Goal: Book appointment/travel/reservation

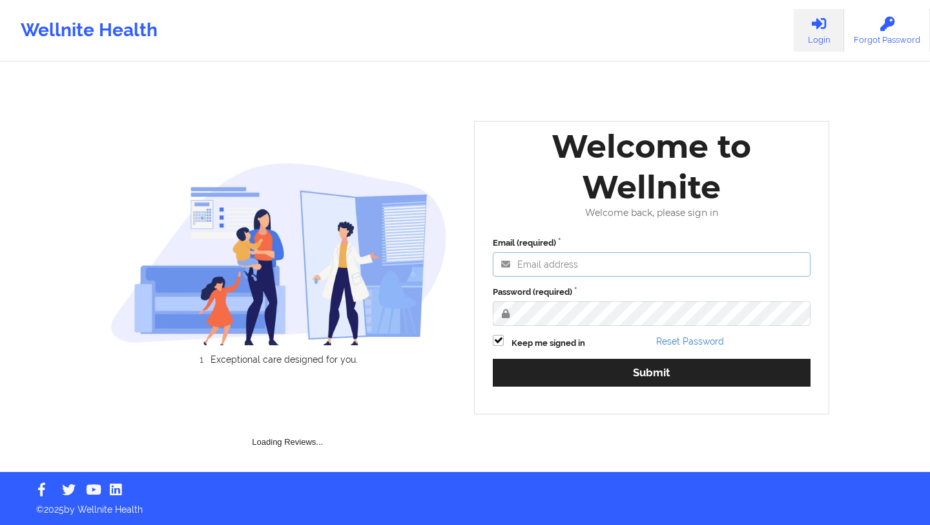
click at [551, 260] on input "Email (required)" at bounding box center [652, 264] width 318 height 25
type input "[EMAIL_ADDRESS][DOMAIN_NAME]"
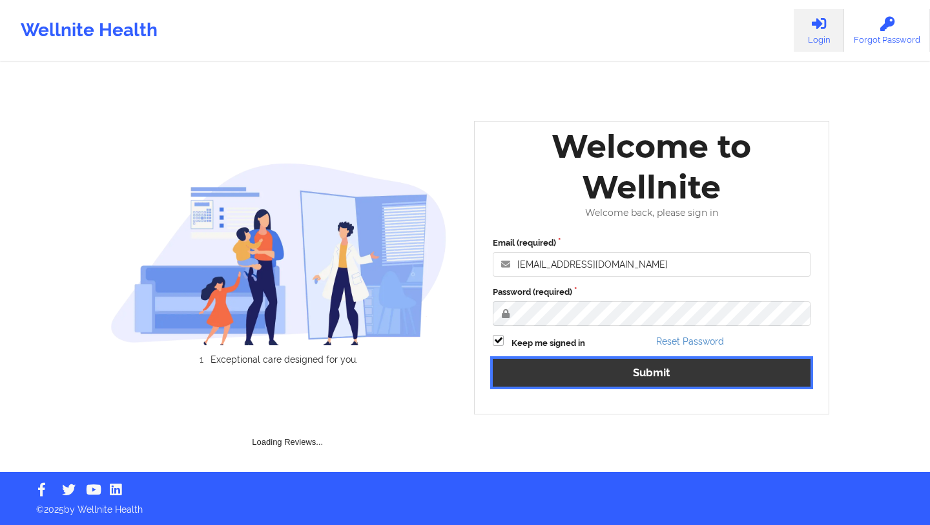
click at [625, 365] on button "Submit" at bounding box center [652, 373] width 318 height 28
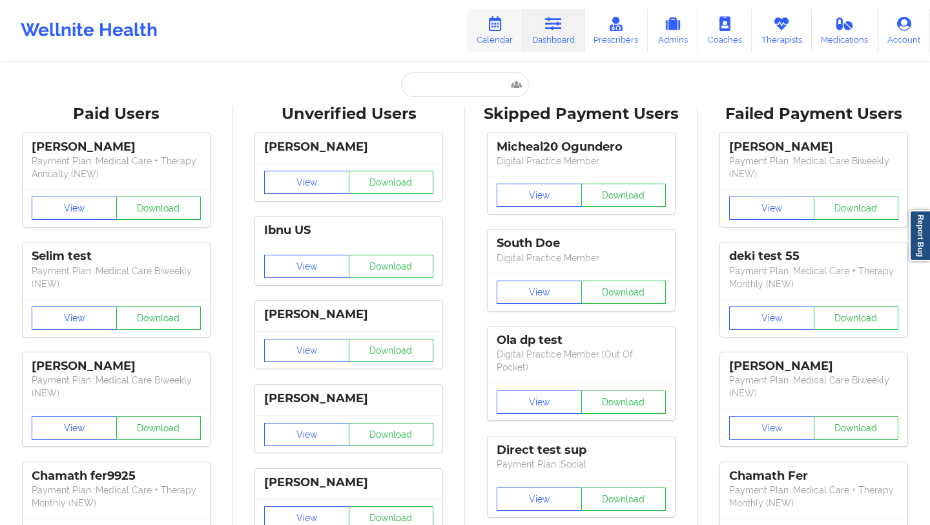
click at [502, 26] on icon at bounding box center [495, 24] width 17 height 14
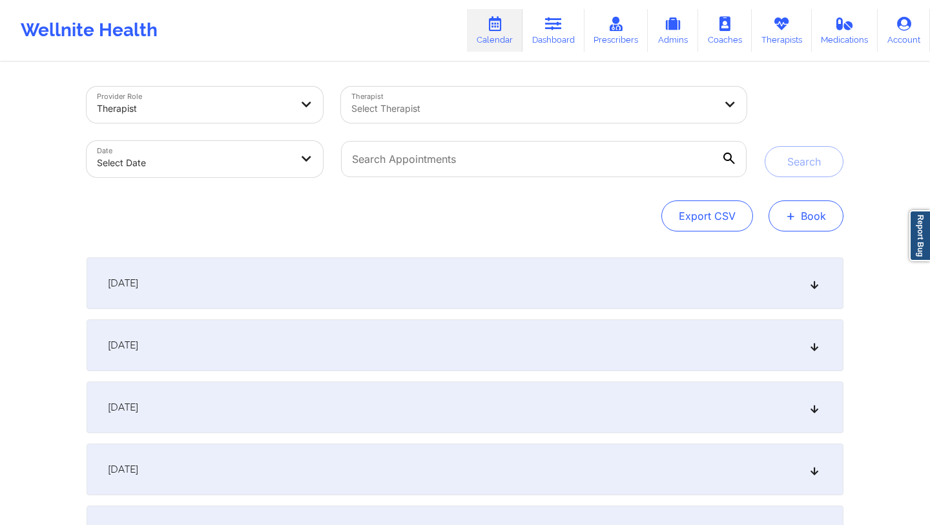
click at [790, 215] on span "+" at bounding box center [791, 215] width 10 height 7
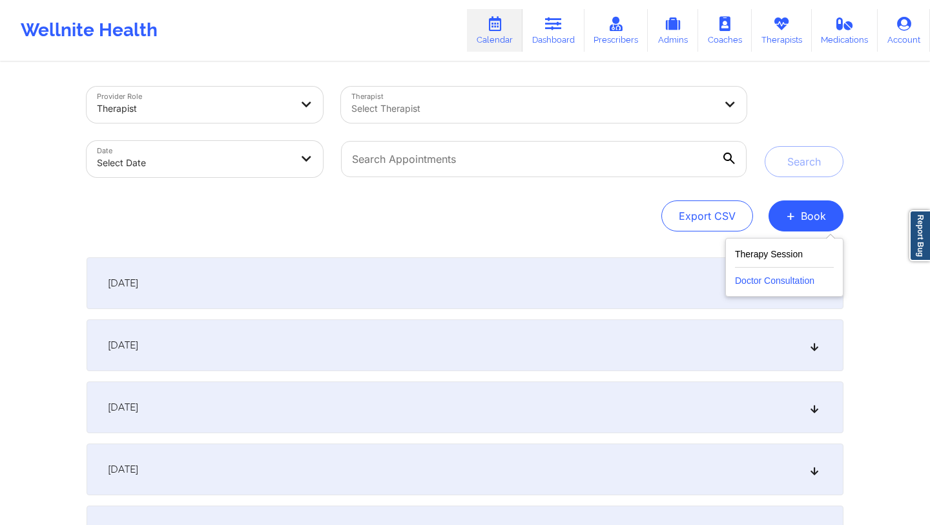
click at [762, 275] on button "Doctor Consultation" at bounding box center [784, 277] width 99 height 21
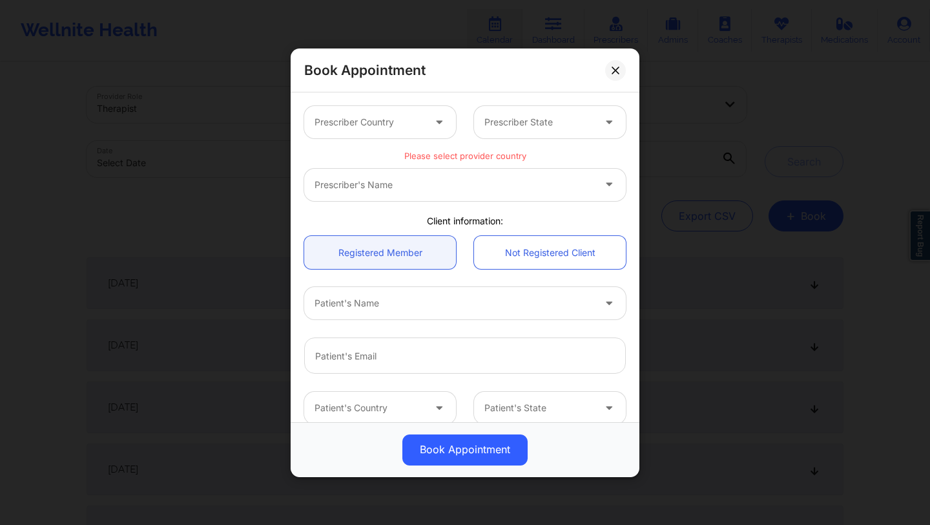
click at [409, 128] on div at bounding box center [369, 122] width 109 height 16
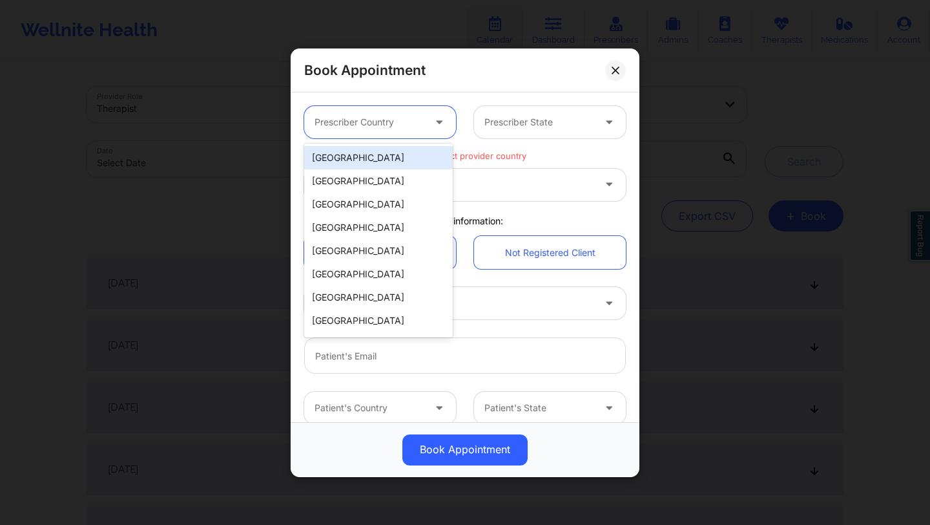
click at [402, 157] on div "[GEOGRAPHIC_DATA]" at bounding box center [378, 157] width 149 height 23
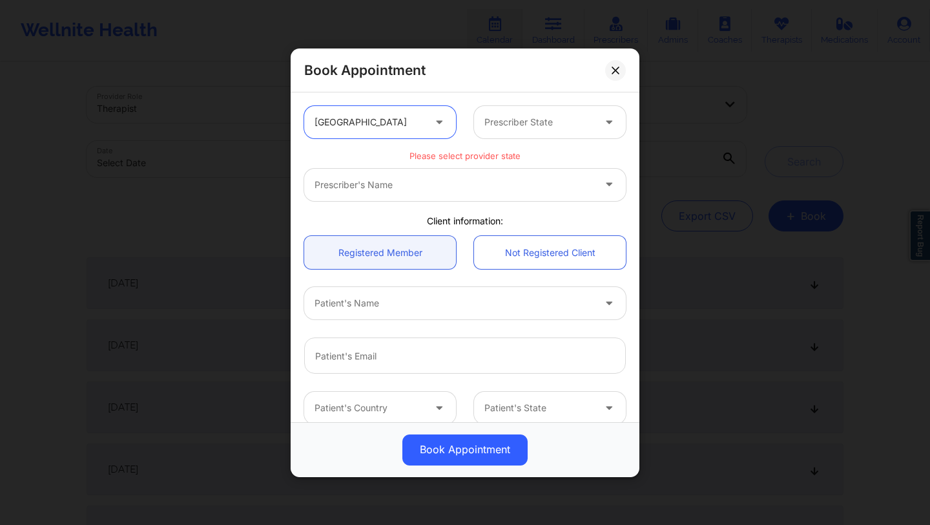
click at [520, 107] on div "Prescriber State" at bounding box center [534, 122] width 121 height 32
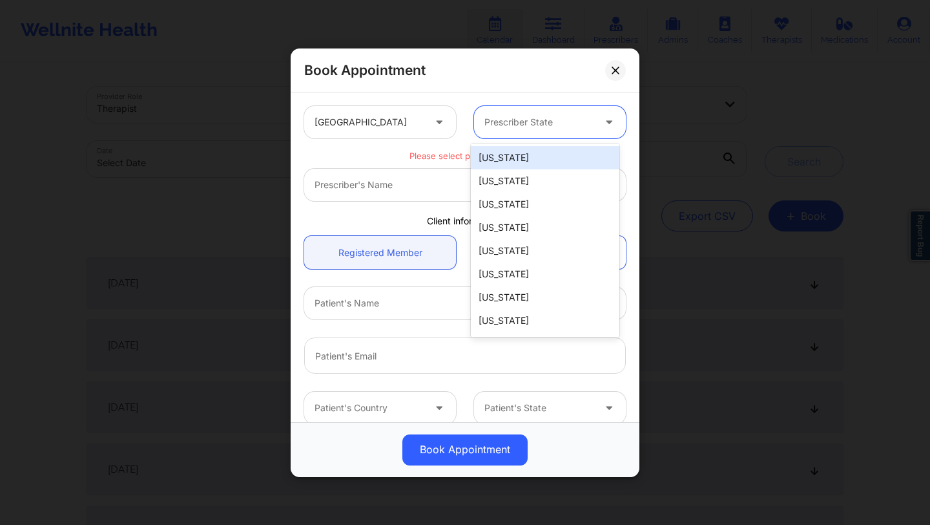
click at [508, 163] on div "[US_STATE]" at bounding box center [545, 157] width 149 height 23
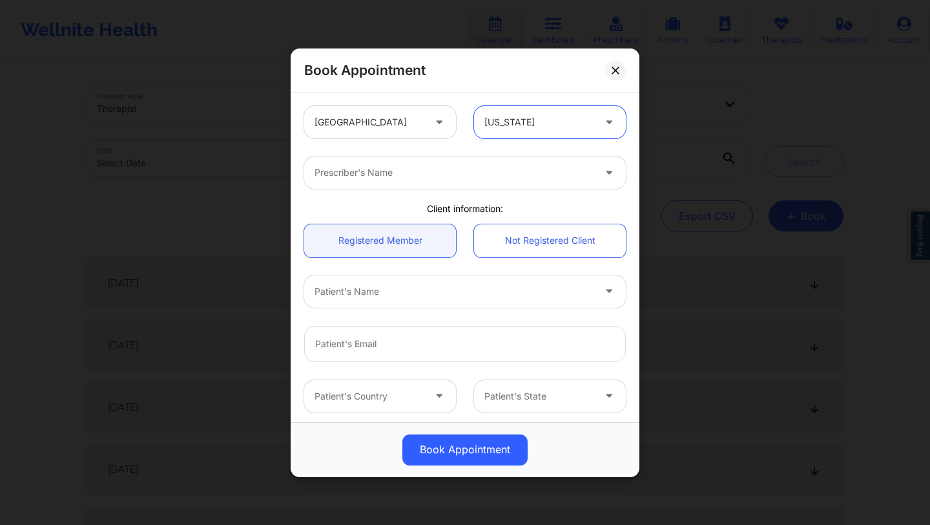
click at [458, 163] on div "Prescriber's Name" at bounding box center [449, 172] width 291 height 32
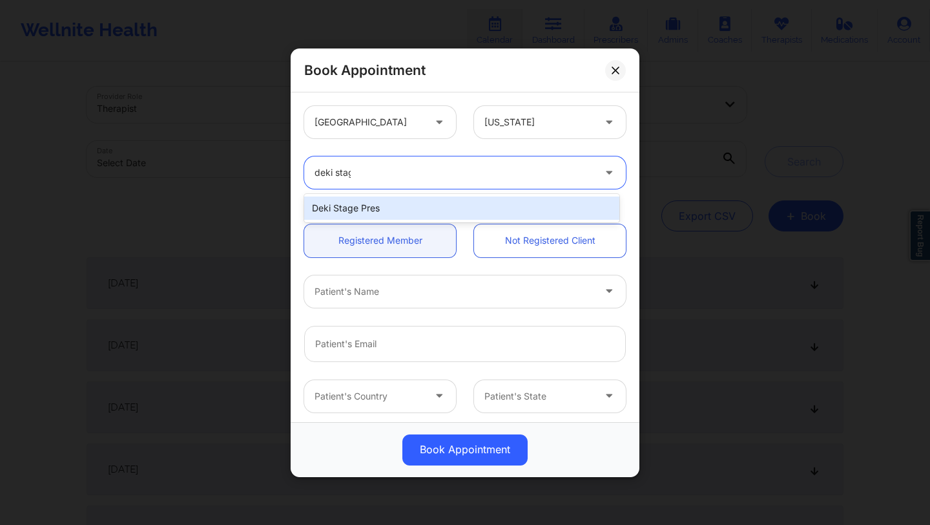
type input "deki stage"
click at [404, 204] on div "Deki Stage Pres" at bounding box center [461, 207] width 315 height 23
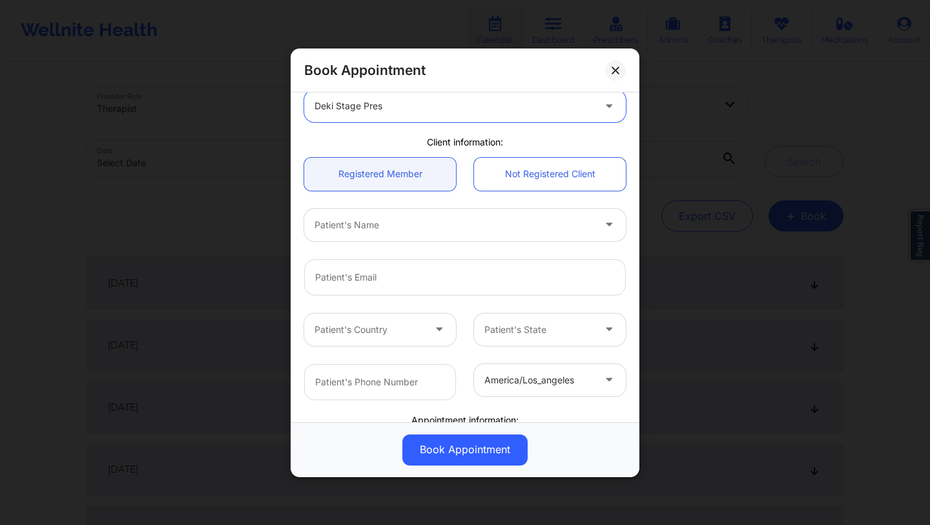
scroll to position [82, 0]
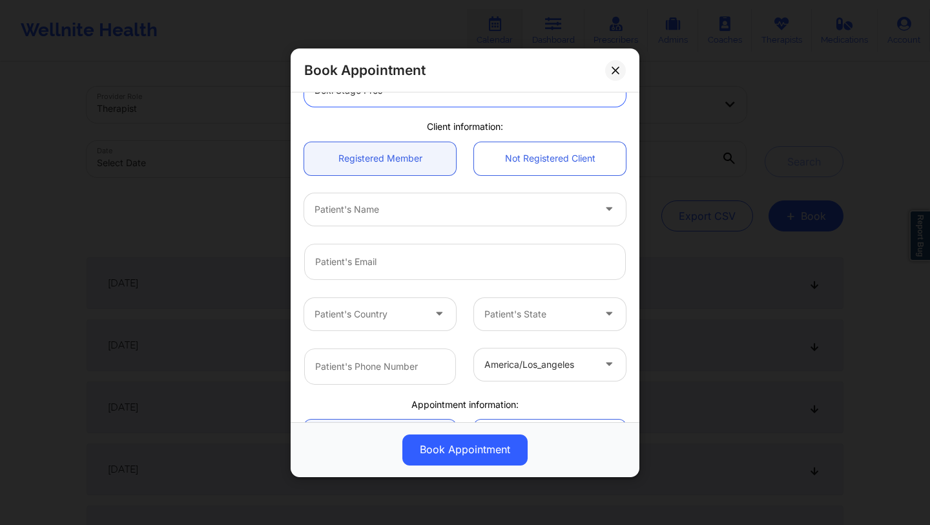
click at [435, 220] on div "Patient's Name" at bounding box center [449, 209] width 291 height 32
type input "deki test w"
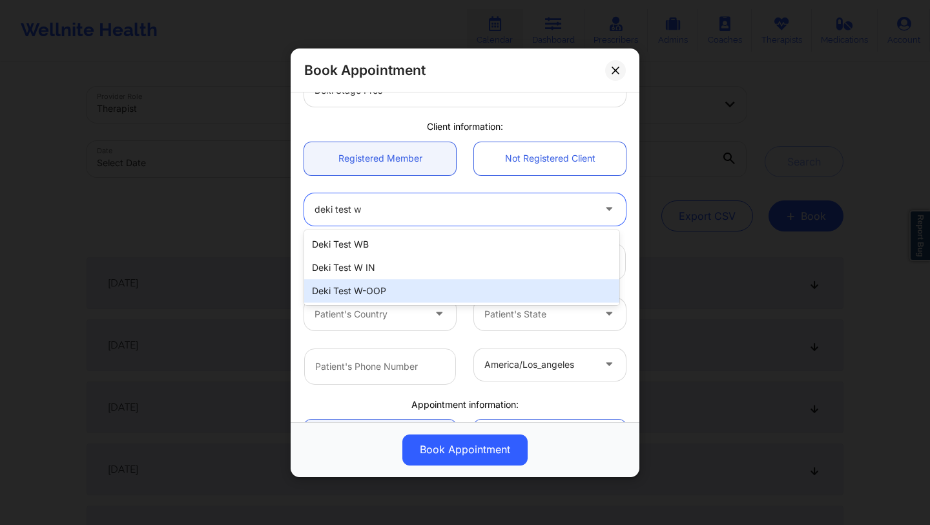
click at [419, 297] on div "Deki Test W-OOP" at bounding box center [461, 290] width 315 height 23
type input "[EMAIL_ADDRESS][DOMAIN_NAME]"
type input "[PHONE_NUMBER]"
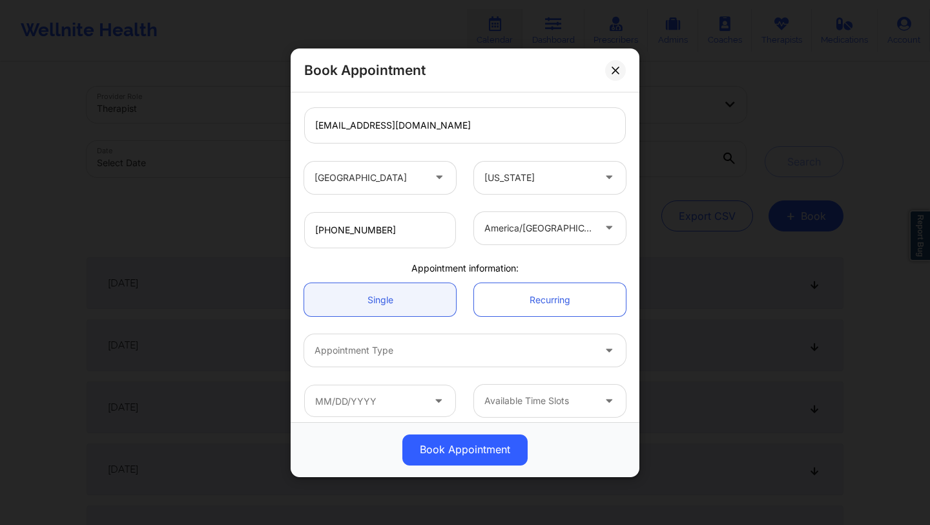
scroll to position [227, 0]
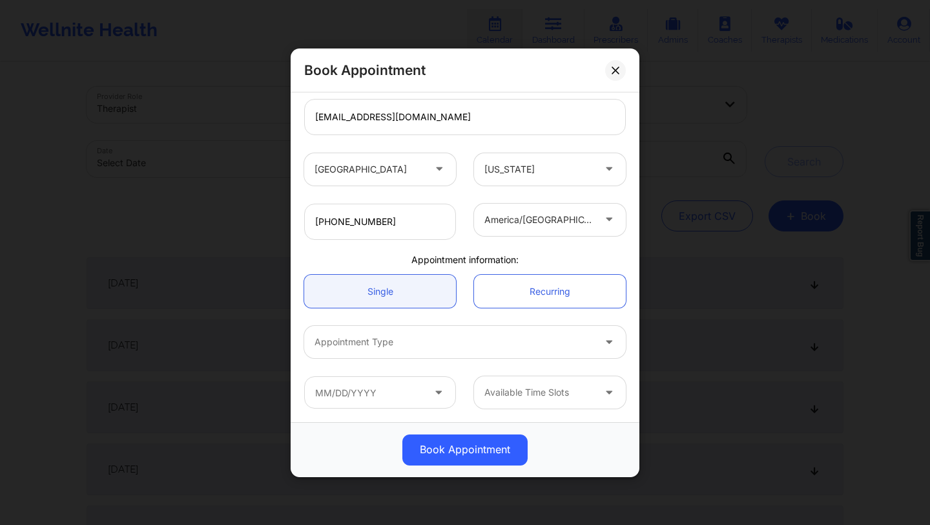
click at [433, 336] on div at bounding box center [454, 342] width 279 height 16
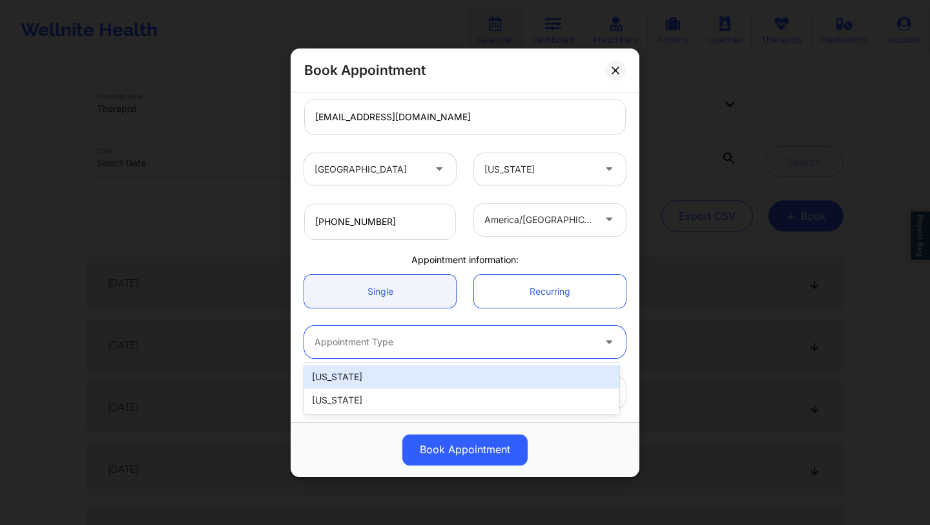
click at [423, 373] on div "[US_STATE]" at bounding box center [461, 376] width 315 height 23
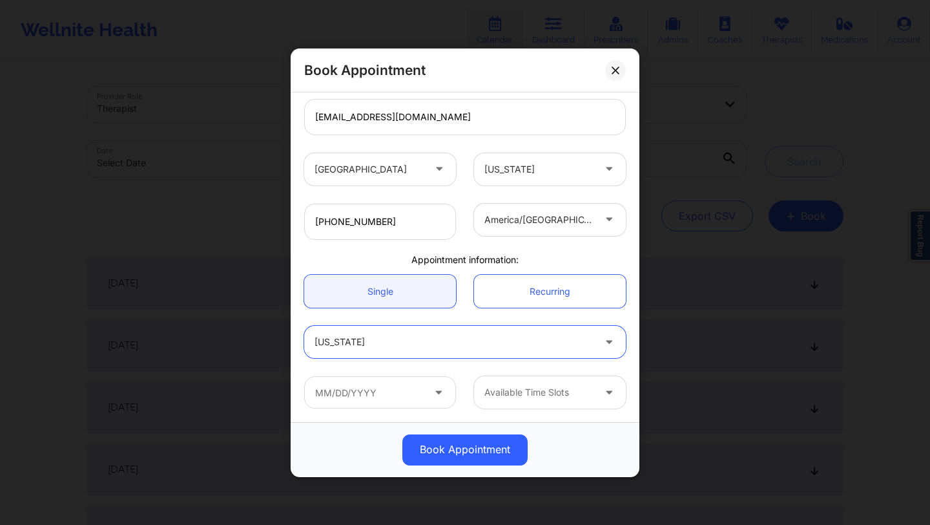
click at [437, 395] on icon at bounding box center [438, 389] width 13 height 11
click at [432, 393] on icon at bounding box center [438, 389] width 13 height 11
click at [403, 394] on input "text" at bounding box center [380, 392] width 152 height 32
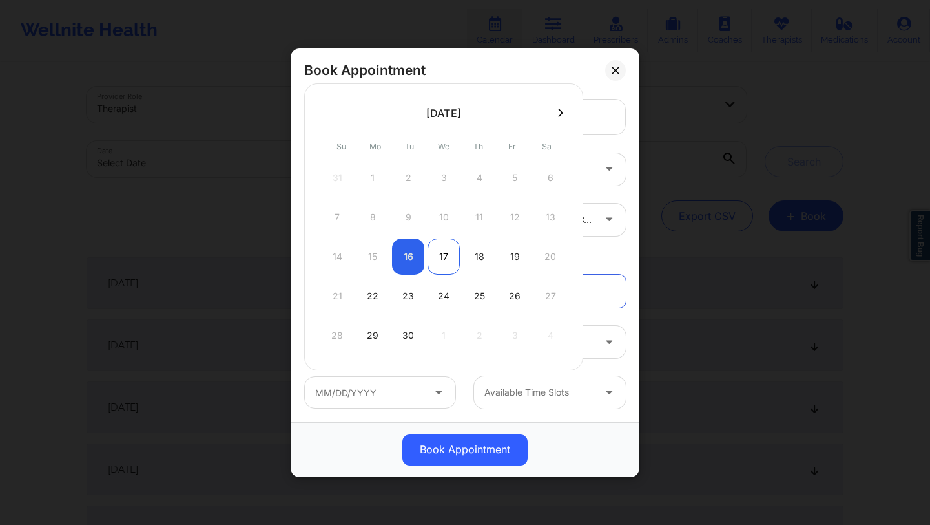
click at [431, 262] on div "17" at bounding box center [444, 256] width 32 height 36
type input "[DATE]"
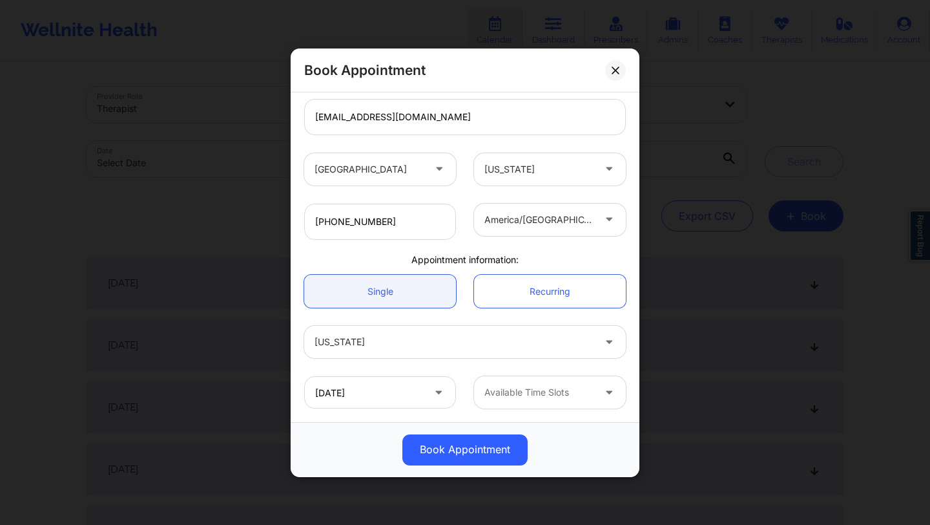
click at [511, 401] on div "Available Time Slots" at bounding box center [534, 392] width 121 height 32
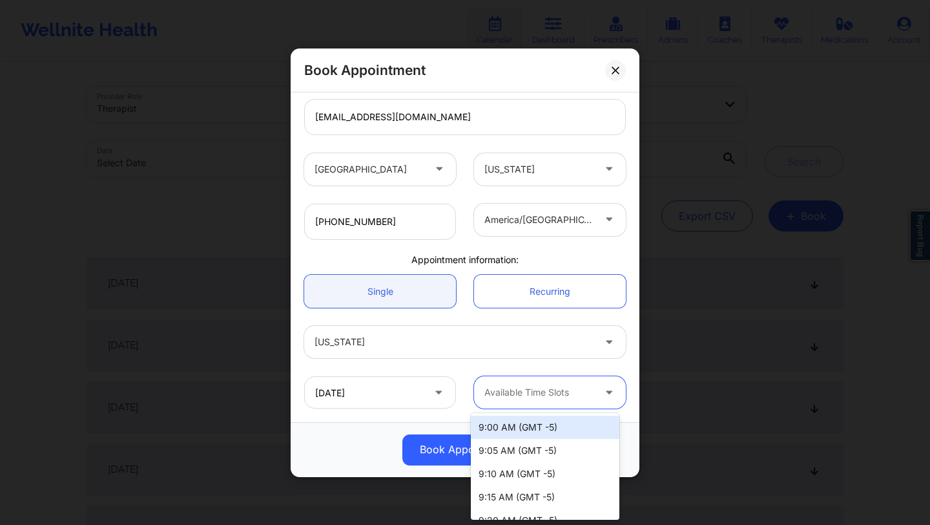
click at [516, 428] on div "9:00 AM (GMT -5)" at bounding box center [545, 426] width 149 height 23
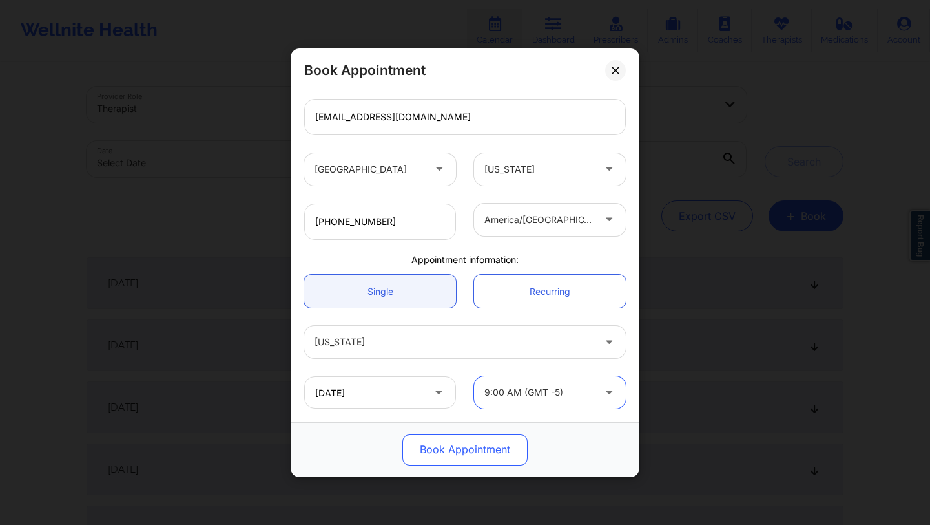
click at [490, 454] on button "Book Appointment" at bounding box center [465, 449] width 125 height 31
